Goal: Task Accomplishment & Management: Use online tool/utility

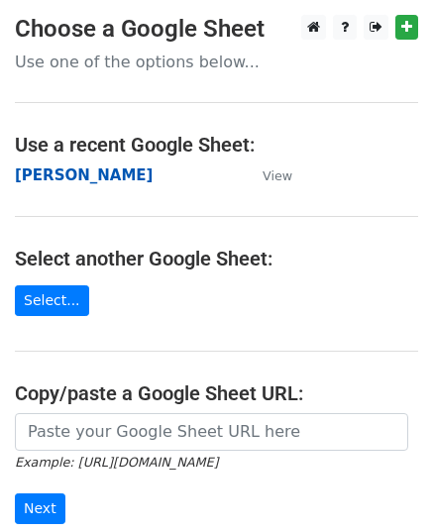
click at [30, 175] on strong "[PERSON_NAME]" at bounding box center [84, 176] width 138 height 18
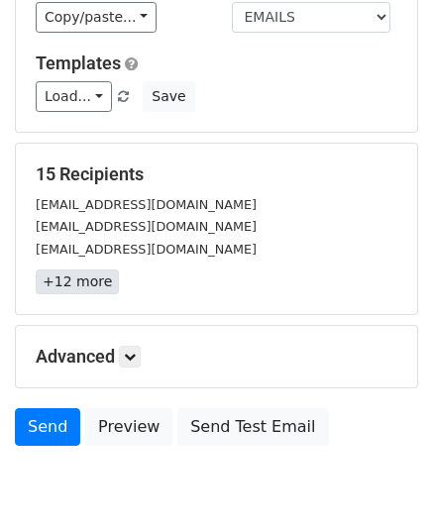
scroll to position [297, 0]
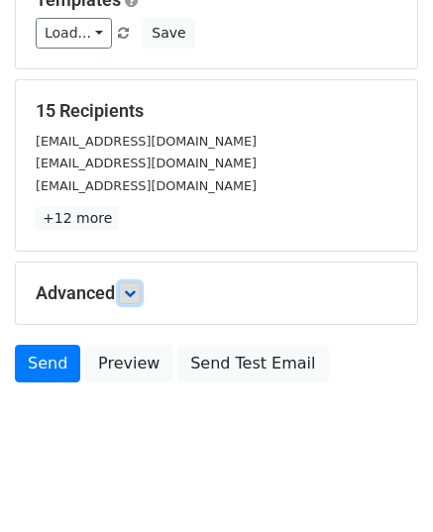
click at [131, 294] on icon at bounding box center [130, 294] width 12 height 12
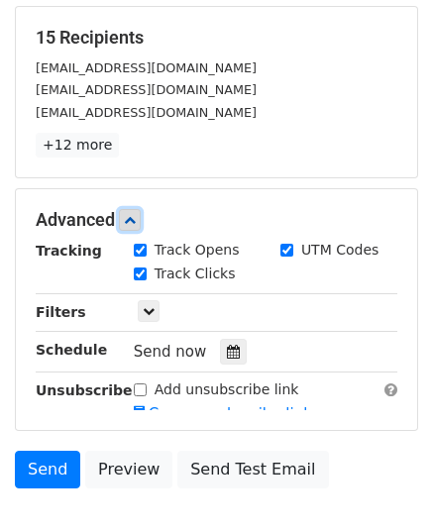
scroll to position [454, 0]
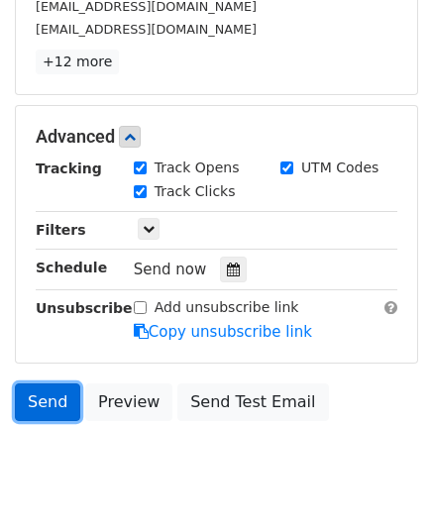
click at [63, 404] on link "Send" at bounding box center [47, 403] width 65 height 38
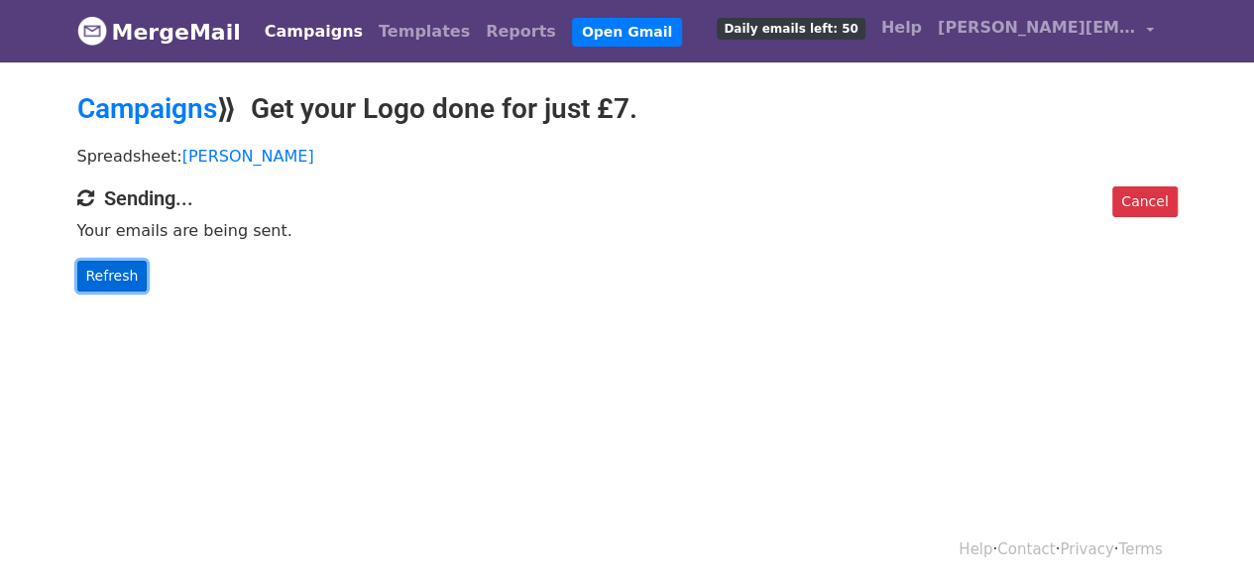
click at [110, 263] on link "Refresh" at bounding box center [112, 276] width 70 height 31
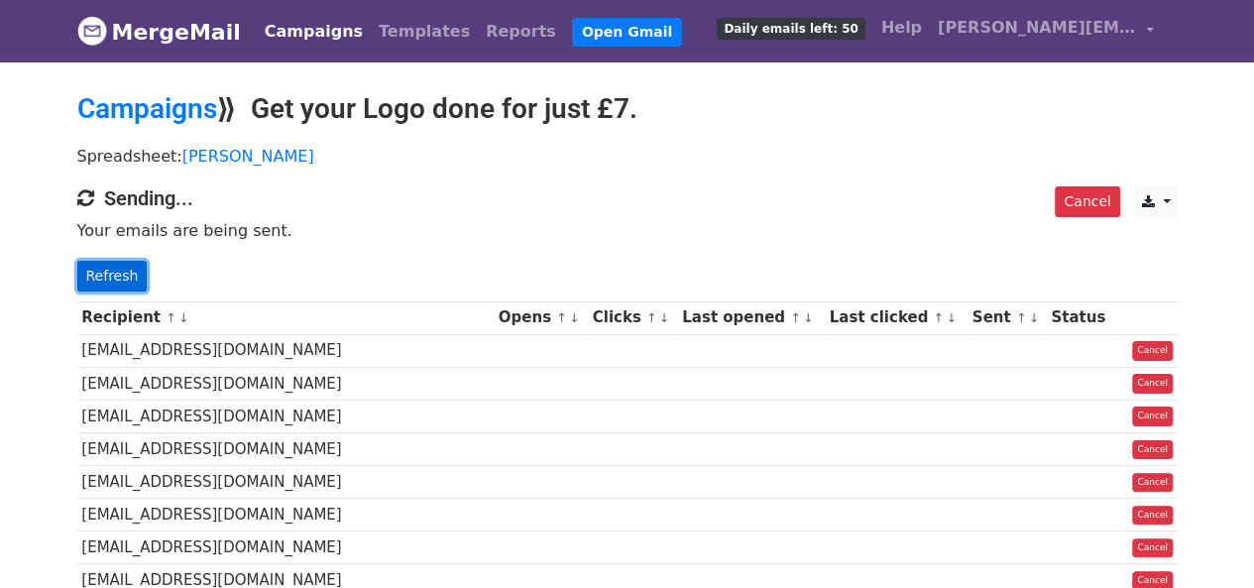
click at [124, 277] on link "Refresh" at bounding box center [112, 276] width 70 height 31
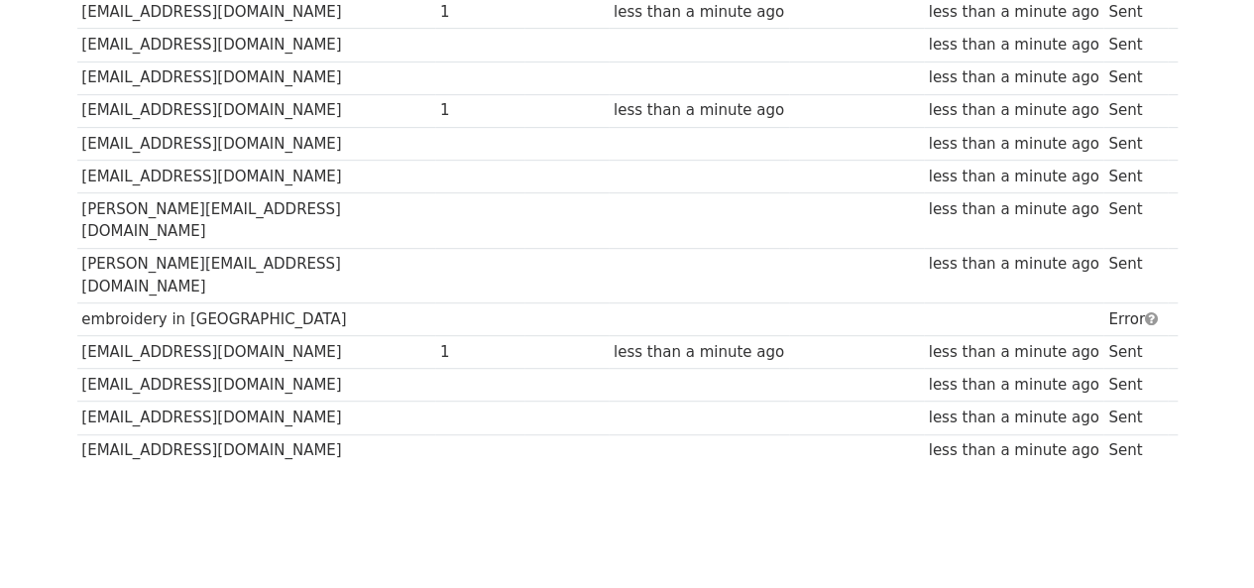
scroll to position [403, 0]
click at [247, 301] on td "embroidery in [GEOGRAPHIC_DATA]" at bounding box center [256, 317] width 359 height 33
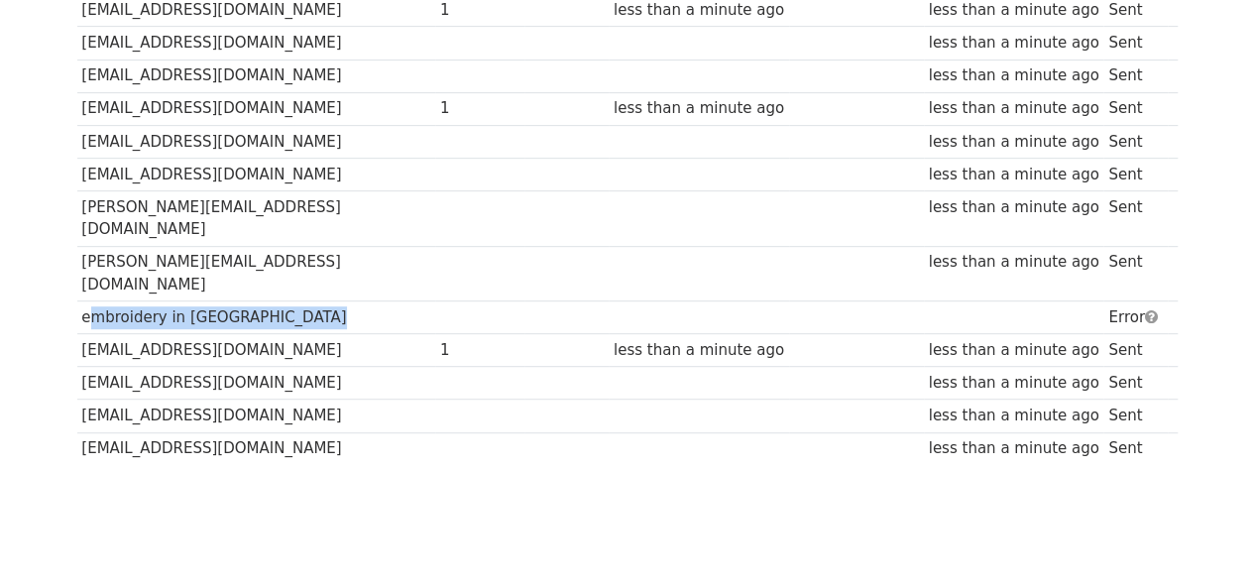
click at [247, 301] on td "embroidery in [GEOGRAPHIC_DATA]" at bounding box center [256, 317] width 359 height 33
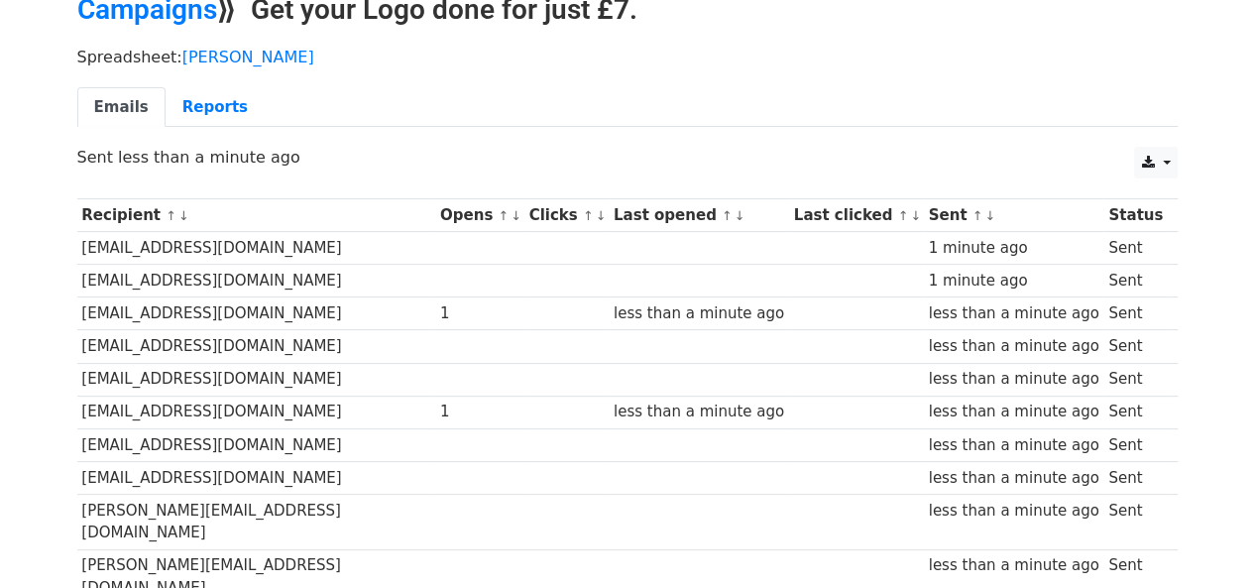
scroll to position [0, 0]
